Goal: Task Accomplishment & Management: Manage account settings

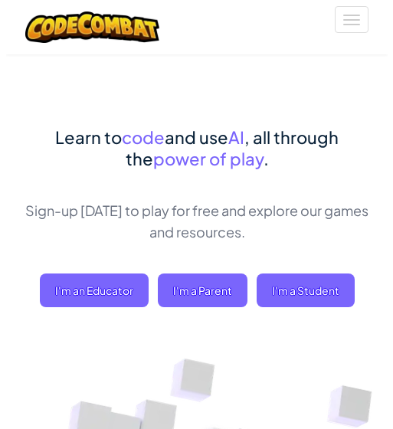
scroll to position [56, 0]
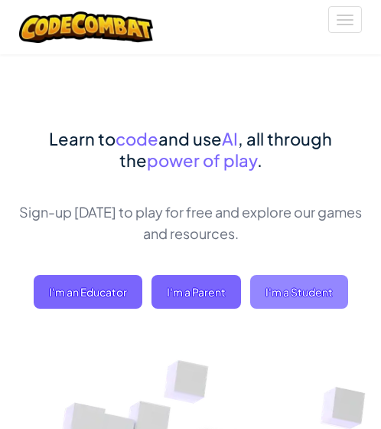
click at [315, 302] on span "I'm a Student" at bounding box center [299, 292] width 98 height 34
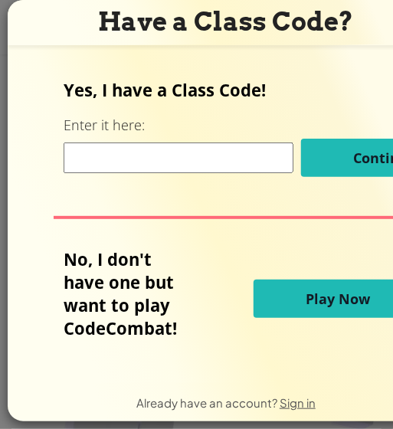
scroll to position [11, 0]
click at [289, 395] on span "Sign in" at bounding box center [297, 402] width 36 height 15
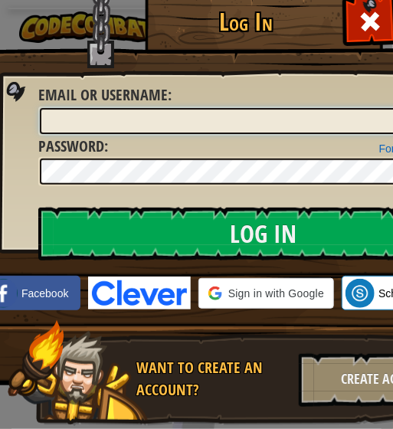
scroll to position [0, 40]
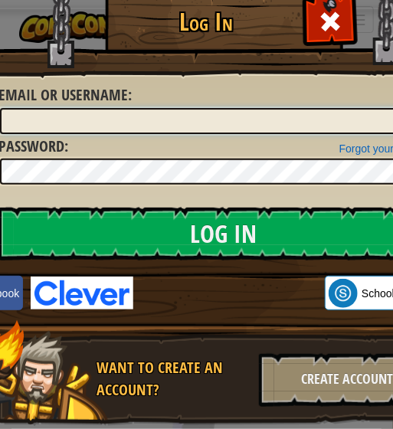
click at [20, 129] on input "Email or Username :" at bounding box center [223, 121] width 447 height 26
type input "[EMAIL_ADDRESS][DOMAIN_NAME]"
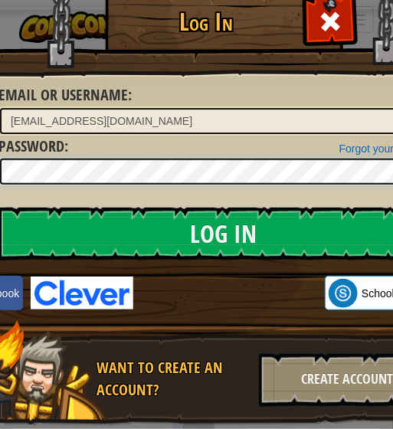
click at [0, 207] on input "Log In" at bounding box center [223, 234] width 450 height 54
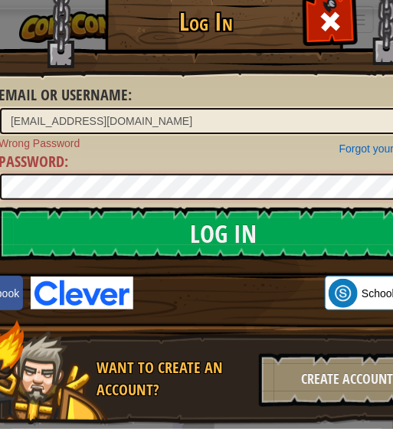
scroll to position [0, 168]
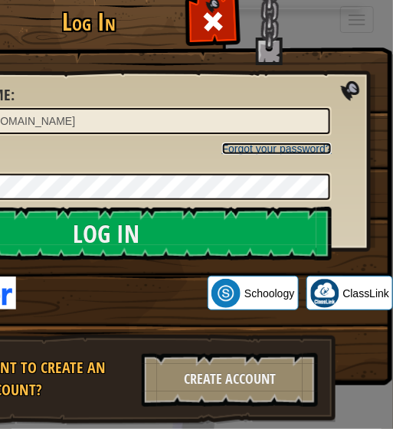
click at [317, 146] on link "Forgot your password?" at bounding box center [276, 148] width 109 height 12
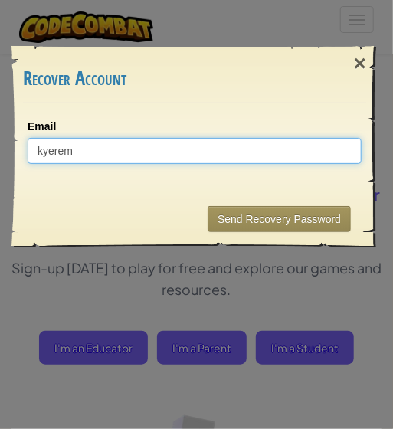
type input "kyerem"
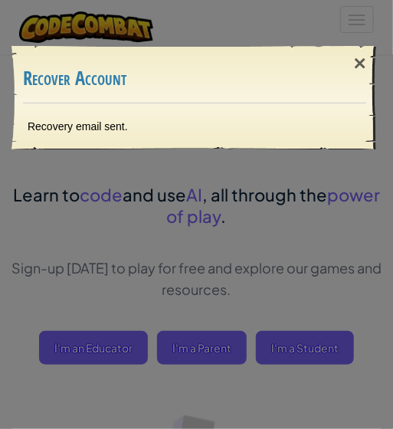
click at [140, 144] on div "Recovery email sent." at bounding box center [194, 126] width 364 height 46
click at [142, 133] on div "Recovery email sent." at bounding box center [194, 126] width 364 height 46
click at [172, 80] on h3 "Recover Account" at bounding box center [194, 78] width 343 height 21
click at [364, 57] on div "×" at bounding box center [359, 63] width 35 height 44
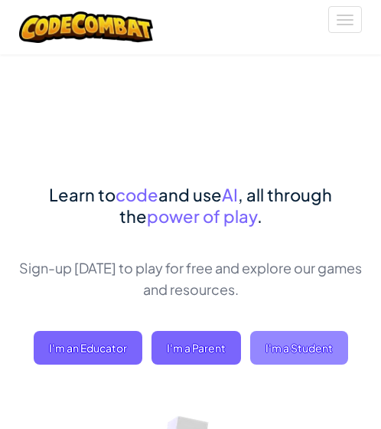
click at [314, 348] on span "I'm a Student" at bounding box center [299, 348] width 98 height 34
